Goal: Task Accomplishment & Management: Use online tool/utility

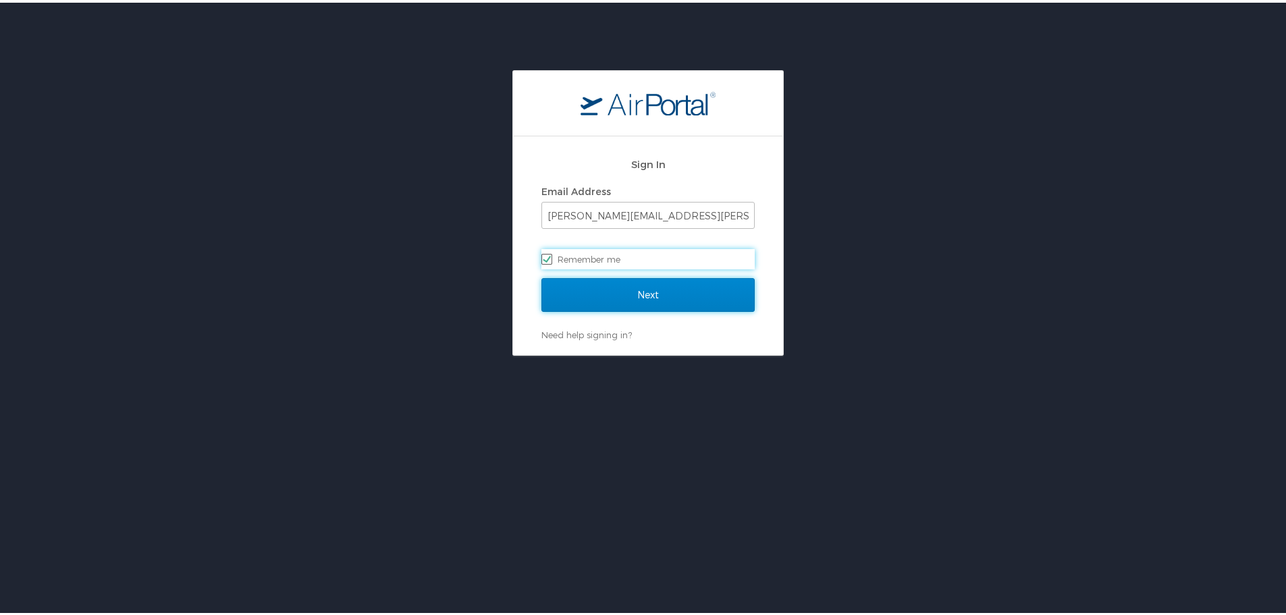
click at [599, 286] on input "Next" at bounding box center [647, 292] width 213 height 34
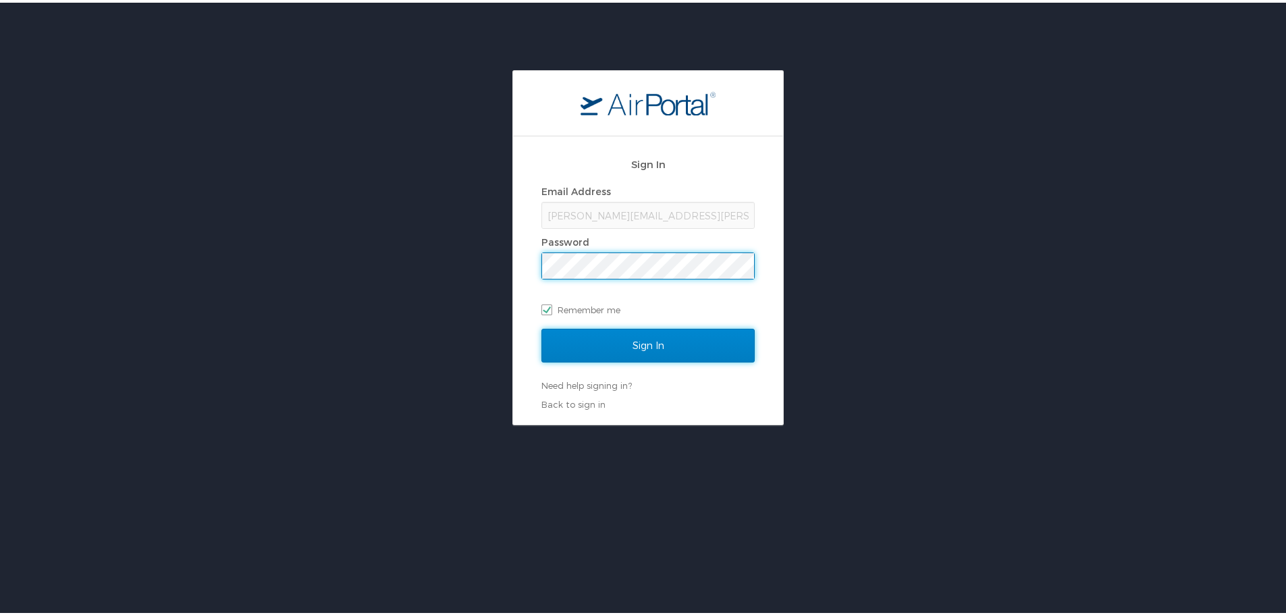
click at [607, 341] on input "Sign In" at bounding box center [647, 343] width 213 height 34
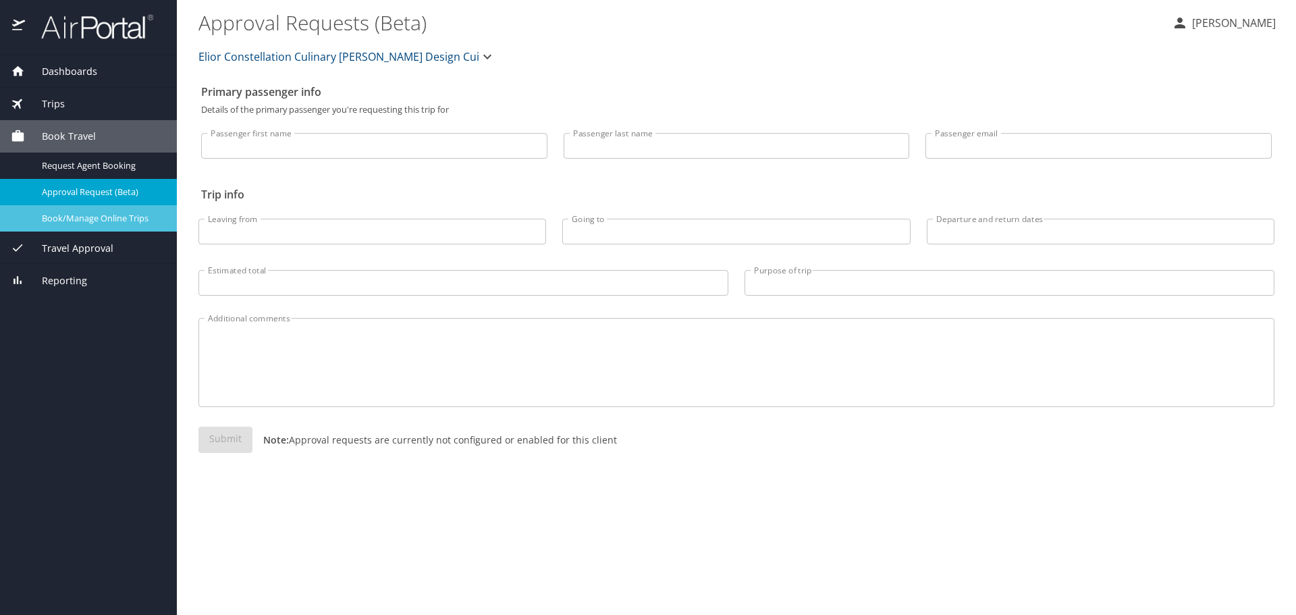
click at [119, 221] on span "Book/Manage Online Trips" at bounding box center [101, 218] width 119 height 13
